Goal: Check status: Check status

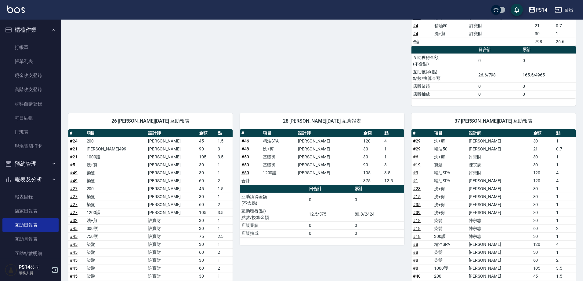
scroll to position [61, 0]
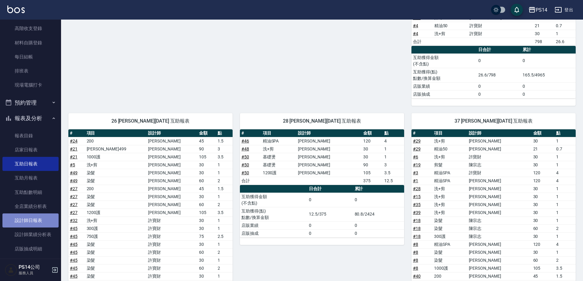
drag, startPoint x: 36, startPoint y: 218, endPoint x: 49, endPoint y: 215, distance: 13.2
click at [36, 218] on link "設計師日報表" at bounding box center [30, 220] width 56 height 14
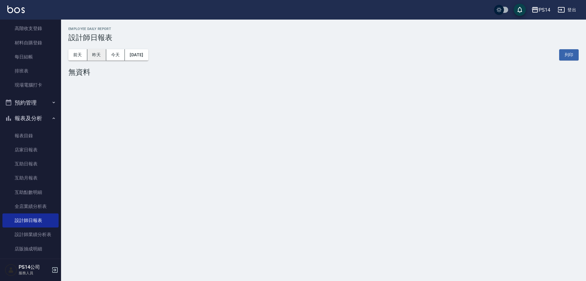
click at [90, 59] on button "昨天" at bounding box center [96, 54] width 19 height 11
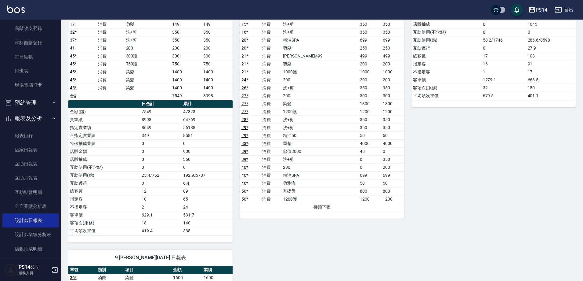
scroll to position [374, 0]
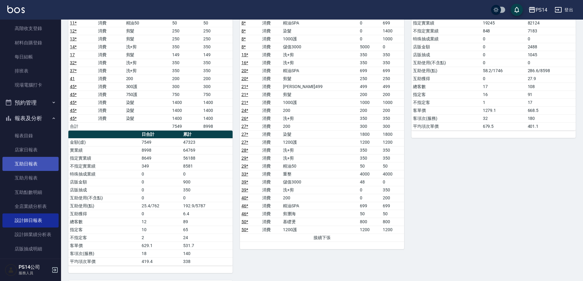
click at [45, 166] on link "互助日報表" at bounding box center [30, 164] width 56 height 14
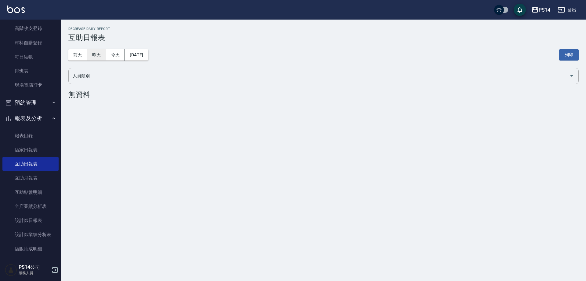
click at [92, 58] on button "昨天" at bounding box center [96, 54] width 19 height 11
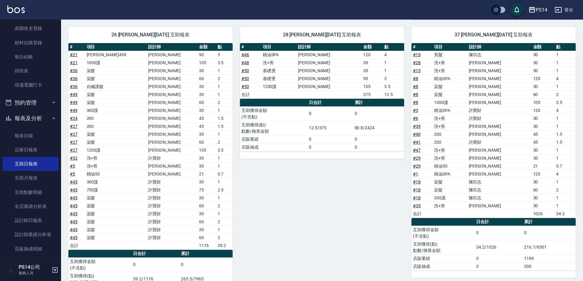
scroll to position [341, 0]
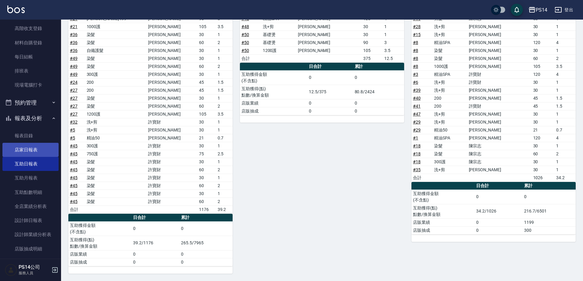
click at [38, 147] on link "店家日報表" at bounding box center [30, 150] width 56 height 14
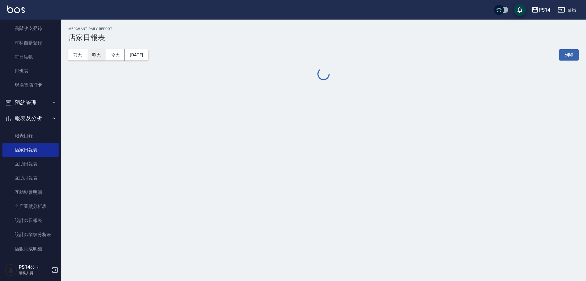
click at [91, 57] on button "昨天" at bounding box center [96, 54] width 19 height 11
